Goal: Task Accomplishment & Management: Use online tool/utility

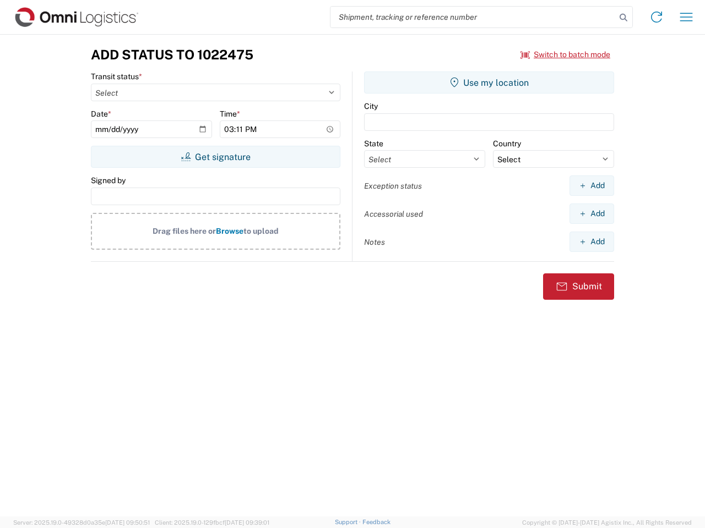
click at [473, 17] on input "search" at bounding box center [472, 17] width 285 height 21
click at [623, 18] on icon at bounding box center [622, 17] width 15 height 15
click at [656, 17] on icon at bounding box center [656, 17] width 18 height 18
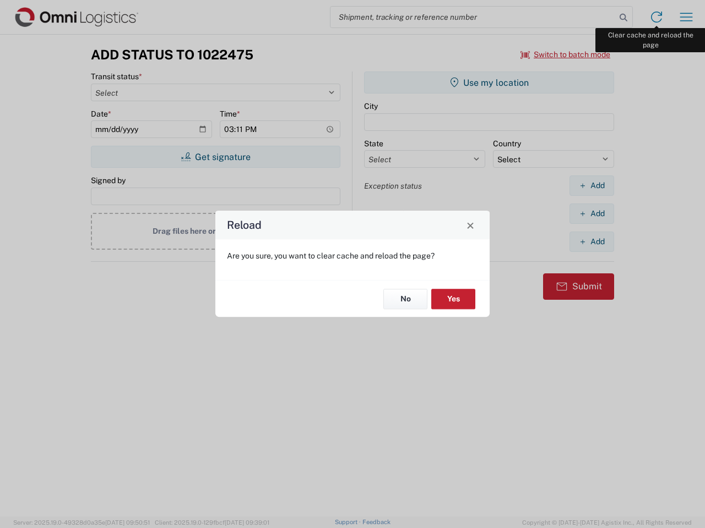
click at [686, 17] on div "Reload Are you sure, you want to clear cache and reload the page? No Yes" at bounding box center [352, 264] width 705 height 528
click at [565, 54] on div "Reload Are you sure, you want to clear cache and reload the page? No Yes" at bounding box center [352, 264] width 705 height 528
click at [215, 157] on div "Reload Are you sure, you want to clear cache and reload the page? No Yes" at bounding box center [352, 264] width 705 height 528
click at [489, 83] on div "Reload Are you sure, you want to clear cache and reload the page? No Yes" at bounding box center [352, 264] width 705 height 528
click at [591, 186] on div "Reload Are you sure, you want to clear cache and reload the page? No Yes" at bounding box center [352, 264] width 705 height 528
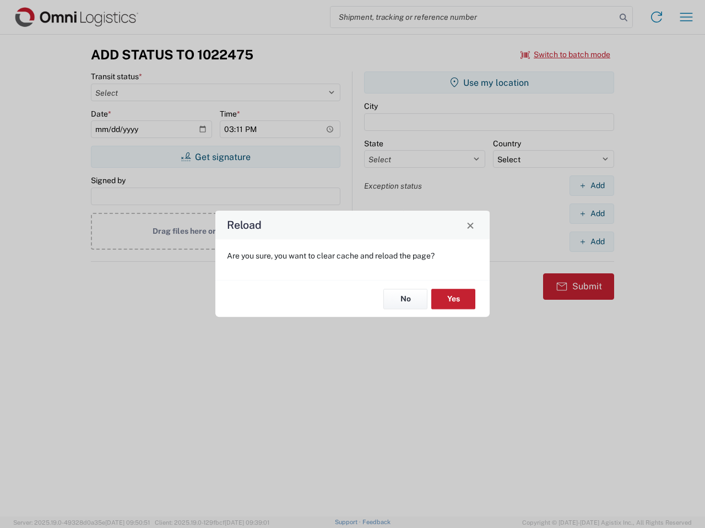
click at [591, 214] on div "Reload Are you sure, you want to clear cache and reload the page? No Yes" at bounding box center [352, 264] width 705 height 528
click at [591, 242] on div "Reload Are you sure, you want to clear cache and reload the page? No Yes" at bounding box center [352, 264] width 705 height 528
